Goal: Transaction & Acquisition: Subscribe to service/newsletter

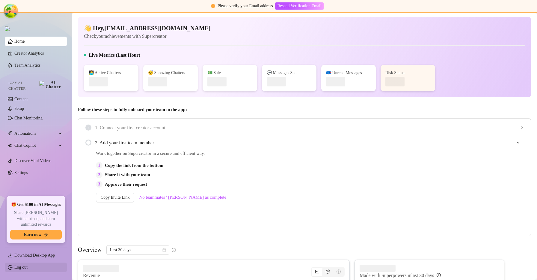
click at [28, 265] on link "Log out" at bounding box center [20, 267] width 13 height 4
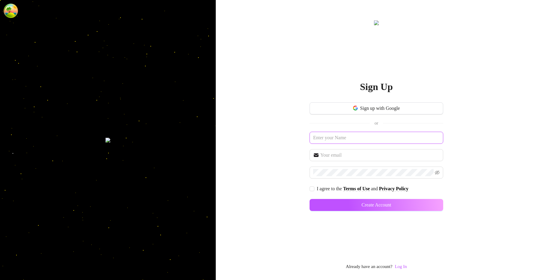
click at [344, 133] on input "text" at bounding box center [376, 138] width 134 height 12
paste input "[EMAIL_ADDRESS][DOMAIN_NAME]"
type input "[EMAIL_ADDRESS][DOMAIN_NAME]"
click at [339, 151] on input "text" at bounding box center [379, 154] width 119 height 7
paste input "[EMAIL_ADDRESS][DOMAIN_NAME]"
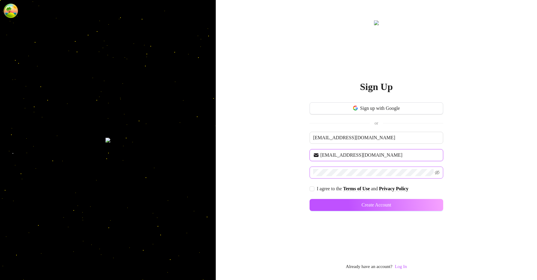
type input "[EMAIL_ADDRESS][DOMAIN_NAME]"
click at [315, 188] on span "I agree to the Terms of Use and Privacy Policy" at bounding box center [362, 188] width 96 height 7
click at [314, 188] on input "I agree to the Terms of Use and Privacy Policy" at bounding box center [311, 188] width 4 height 4
checkbox input "true"
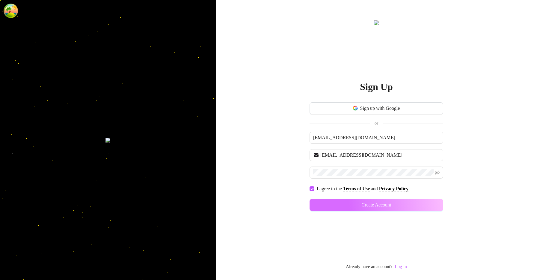
click at [411, 205] on button "Create Account" at bounding box center [376, 205] width 134 height 12
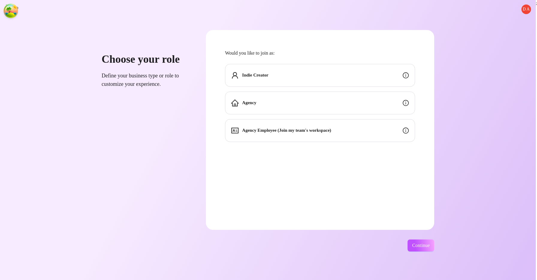
click at [373, 76] on div "Indie Creator" at bounding box center [320, 75] width 190 height 23
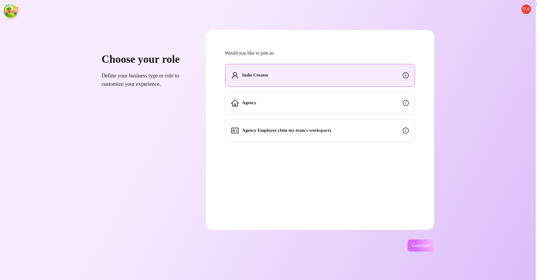
click at [429, 249] on button "Continue" at bounding box center [420, 245] width 27 height 12
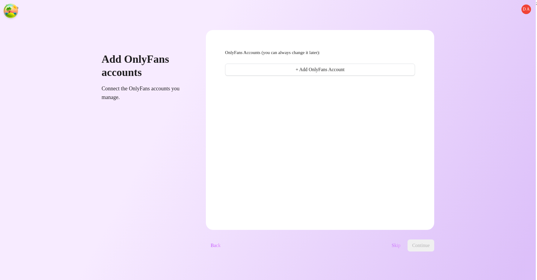
click at [396, 247] on span "Skip" at bounding box center [396, 244] width 9 height 5
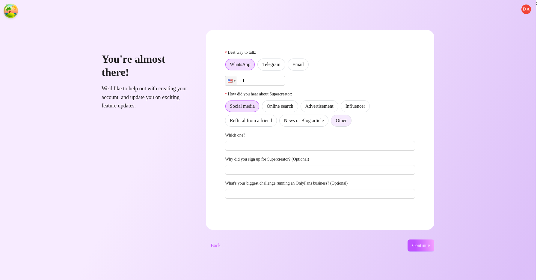
click at [346, 120] on span "Other" at bounding box center [341, 120] width 11 height 5
click at [333, 122] on input "Other" at bounding box center [333, 122] width 0 height 0
click at [304, 62] on span "Email" at bounding box center [297, 64] width 11 height 5
click at [289, 66] on input "Email" at bounding box center [289, 66] width 0 height 0
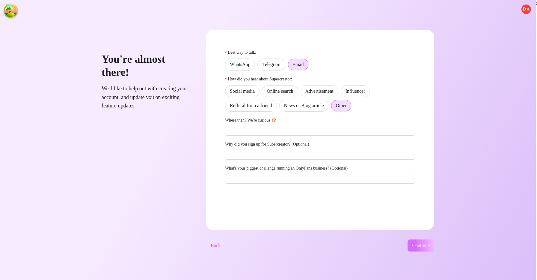
click at [430, 244] on span "Continue" at bounding box center [421, 244] width 18 height 5
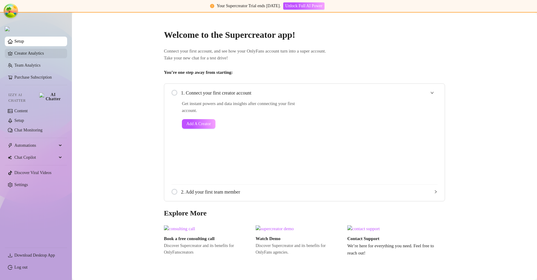
click at [41, 55] on link "Creator Analytics" at bounding box center [38, 54] width 48 height 10
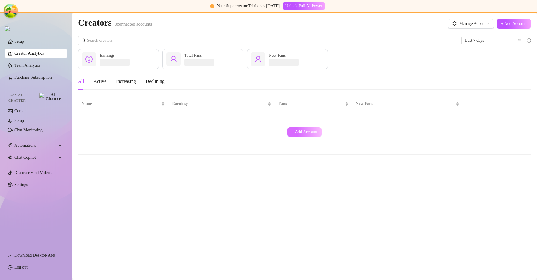
click at [300, 129] on button "+ Add Account" at bounding box center [304, 132] width 34 height 10
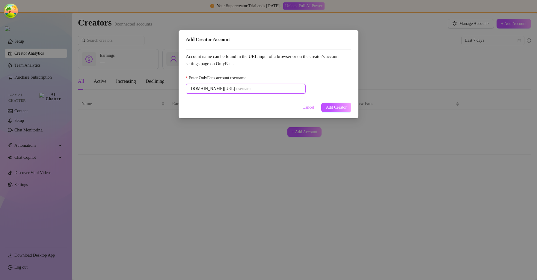
paste input "u21892667nice"
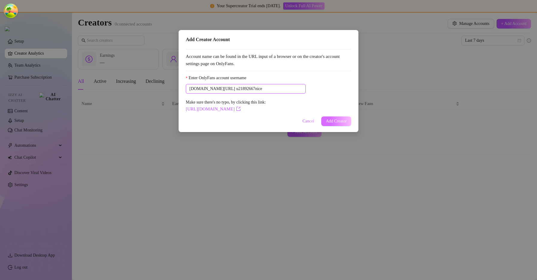
type input "u21892667nice"
click at [341, 120] on span "Add Creator" at bounding box center [336, 121] width 21 height 5
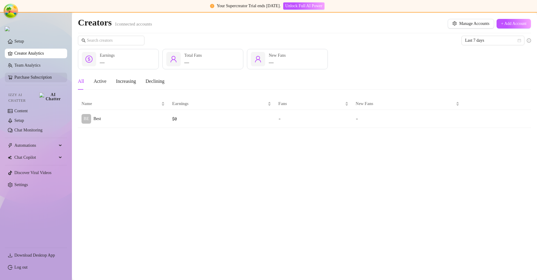
click at [50, 78] on link "Purchase Subscription" at bounding box center [38, 77] width 48 height 10
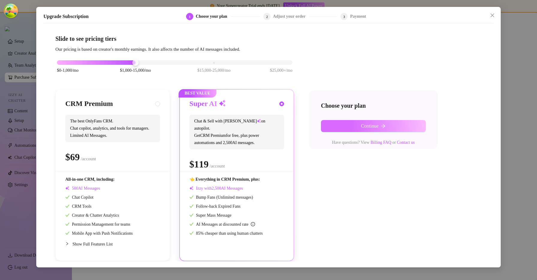
click at [359, 126] on button "Continue" at bounding box center [373, 126] width 105 height 12
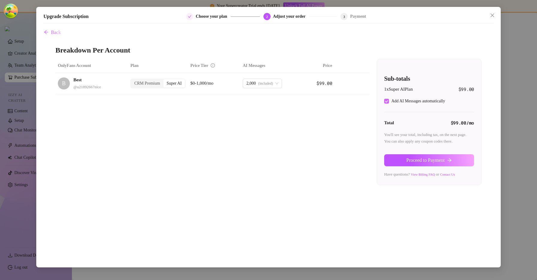
click at [387, 102] on input "Add AI Messages automatically" at bounding box center [386, 101] width 5 height 5
checkbox input "false"
click at [428, 158] on span "Proceed to Payment" at bounding box center [425, 159] width 38 height 5
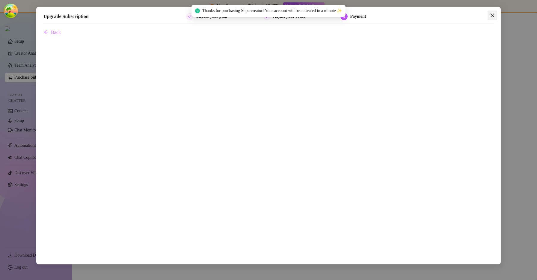
click at [493, 13] on icon "close" at bounding box center [492, 15] width 5 height 5
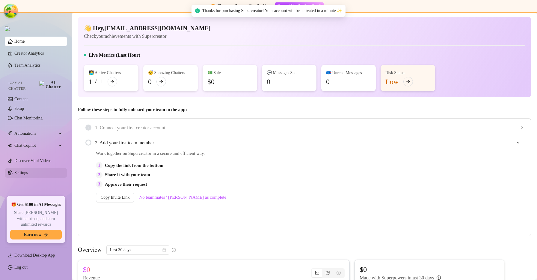
click at [28, 170] on link "Settings" at bounding box center [20, 172] width 13 height 4
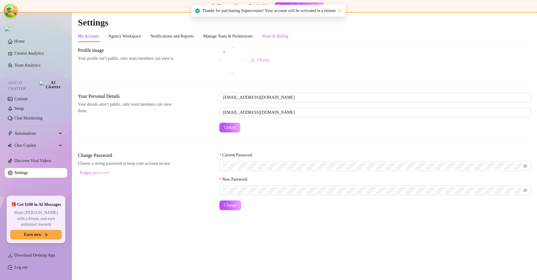
click at [288, 35] on div "Plans & Billing" at bounding box center [275, 36] width 26 height 7
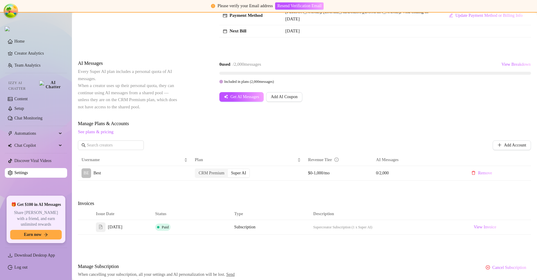
scroll to position [95, 0]
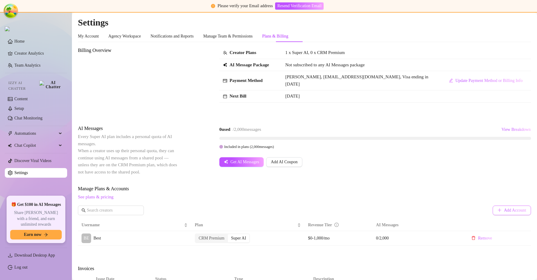
click at [493, 208] on button "Add Account" at bounding box center [512, 210] width 38 height 10
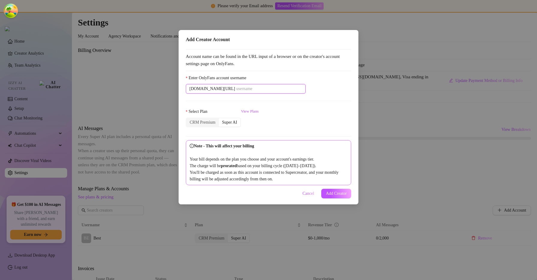
paste input "savsvania"
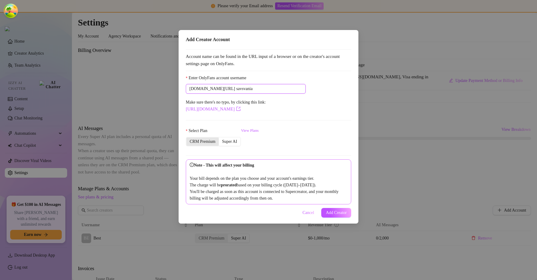
type input "savsvania"
click at [213, 143] on div "CRM Premium" at bounding box center [202, 141] width 32 height 8
click at [188, 138] on input "CRM Premium" at bounding box center [188, 138] width 0 height 0
click at [334, 215] on span "Add Creator" at bounding box center [336, 212] width 21 height 5
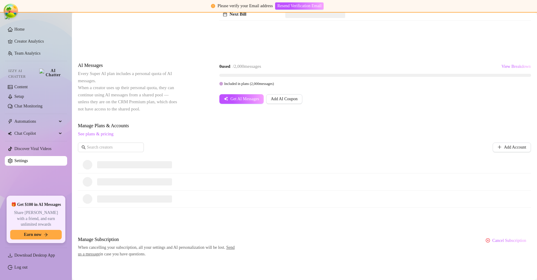
scroll to position [63, 0]
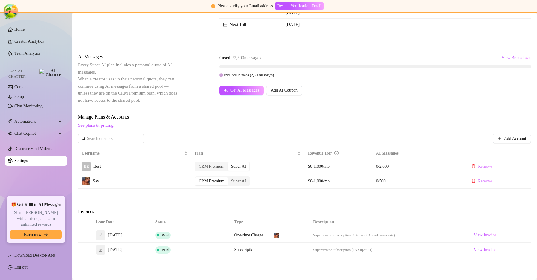
scroll to position [83, 0]
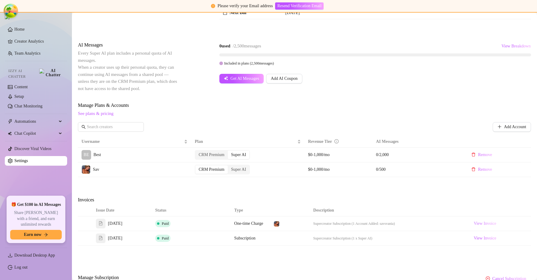
click at [489, 222] on span "View Invoice" at bounding box center [485, 223] width 22 height 7
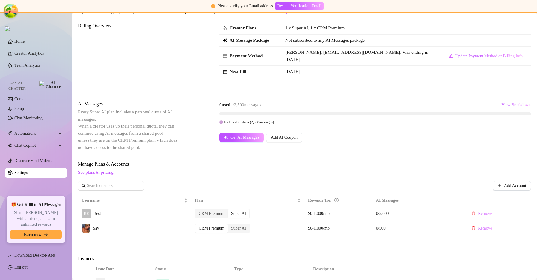
scroll to position [23, 0]
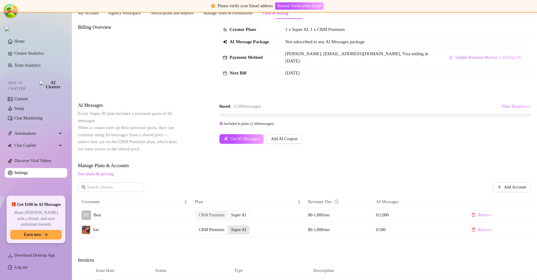
click at [244, 230] on div "Super AI" at bounding box center [239, 229] width 22 height 8
click at [229, 226] on input "Super AI" at bounding box center [229, 226] width 0 height 0
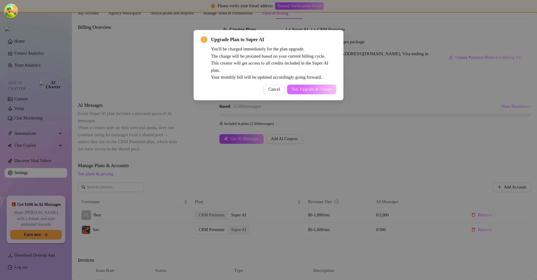
click at [321, 92] on button "Yes, Upgrade & Charge" at bounding box center [311, 89] width 49 height 10
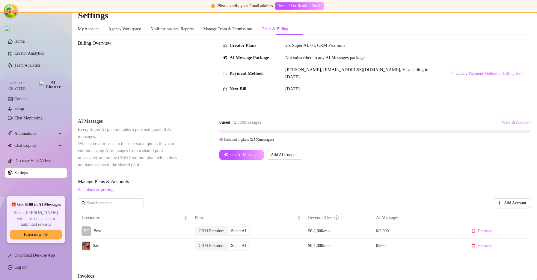
scroll to position [1, 0]
